Goal: Information Seeking & Learning: Learn about a topic

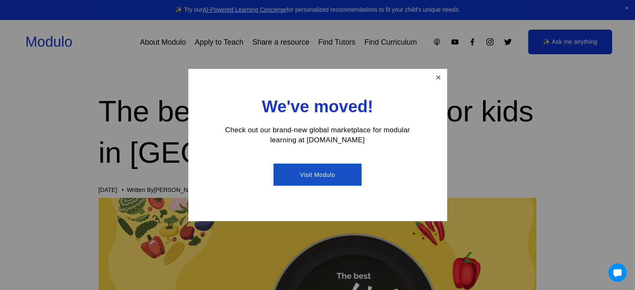
click at [438, 78] on link "Close" at bounding box center [438, 77] width 15 height 15
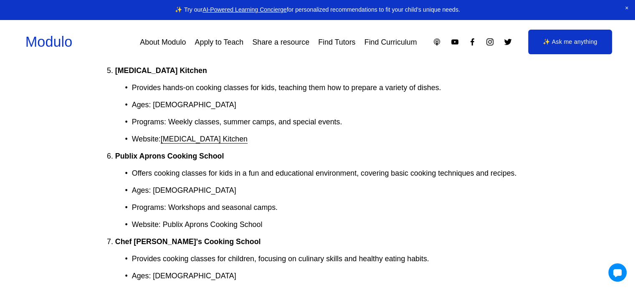
scroll to position [585, 0]
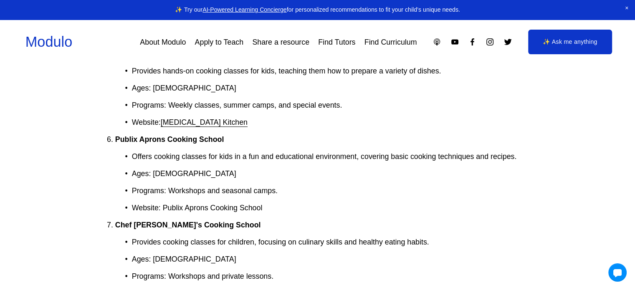
click at [222, 290] on link "Chef [PERSON_NAME]'s Cooking School" at bounding box center [230, 294] width 138 height 8
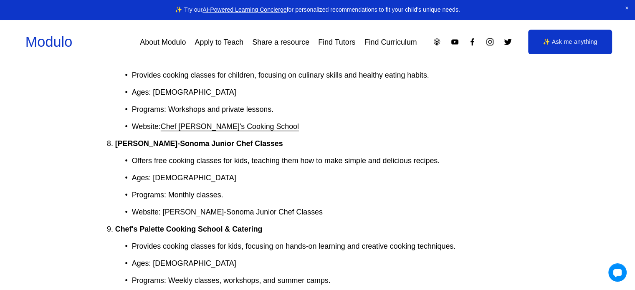
scroll to position [769, 0]
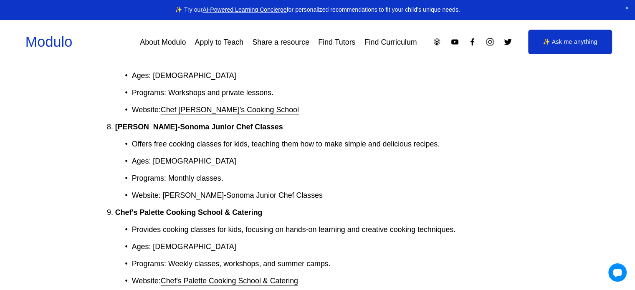
click at [262, 277] on link "Chef's Palette Cooking School & Catering" at bounding box center [229, 281] width 137 height 8
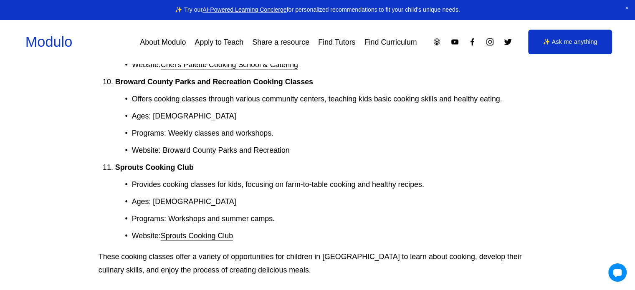
scroll to position [986, 0]
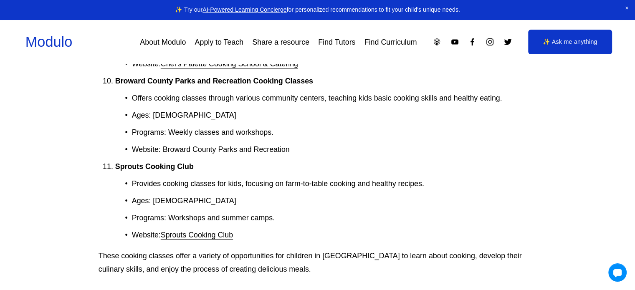
click at [211, 231] on link "Sprouts Cooking Club" at bounding box center [197, 235] width 72 height 8
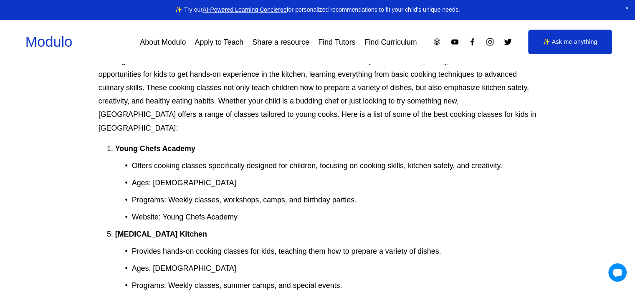
scroll to position [434, 0]
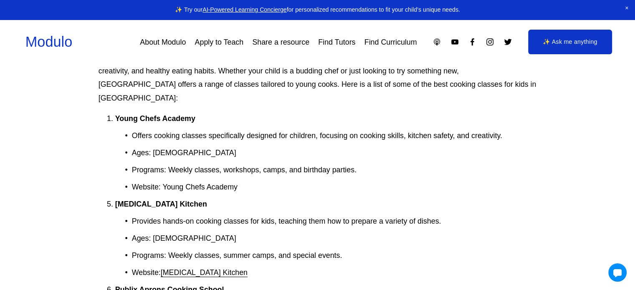
click at [189, 269] on link "[MEDICAL_DATA] Kitchen" at bounding box center [204, 273] width 87 height 8
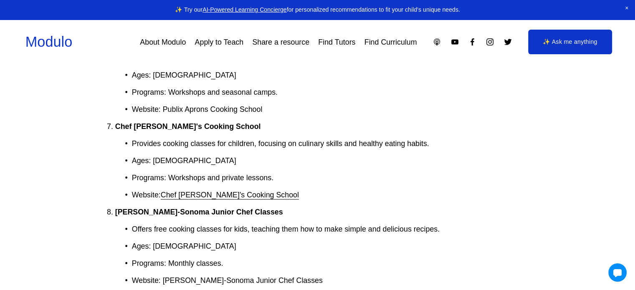
scroll to position [685, 0]
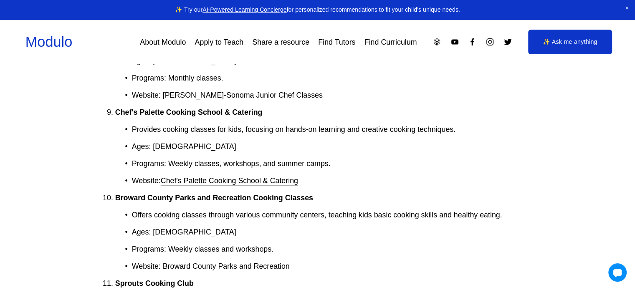
scroll to position [886, 0]
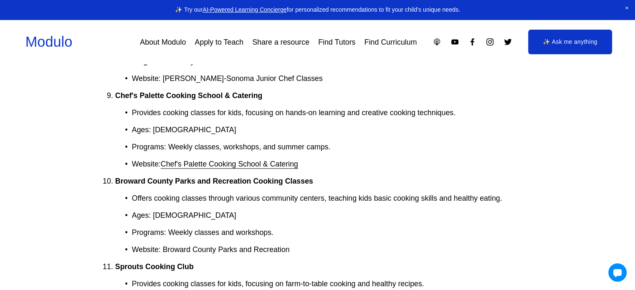
click at [248, 177] on strong "Broward County Parks and Recreation Cooking Classes" at bounding box center [214, 181] width 198 height 8
click at [251, 160] on link "Chef's Palette Cooking School & Catering" at bounding box center [229, 164] width 137 height 8
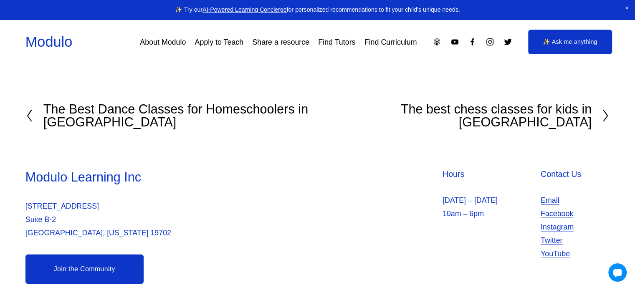
scroll to position [1420, 0]
